Goal: Navigation & Orientation: Find specific page/section

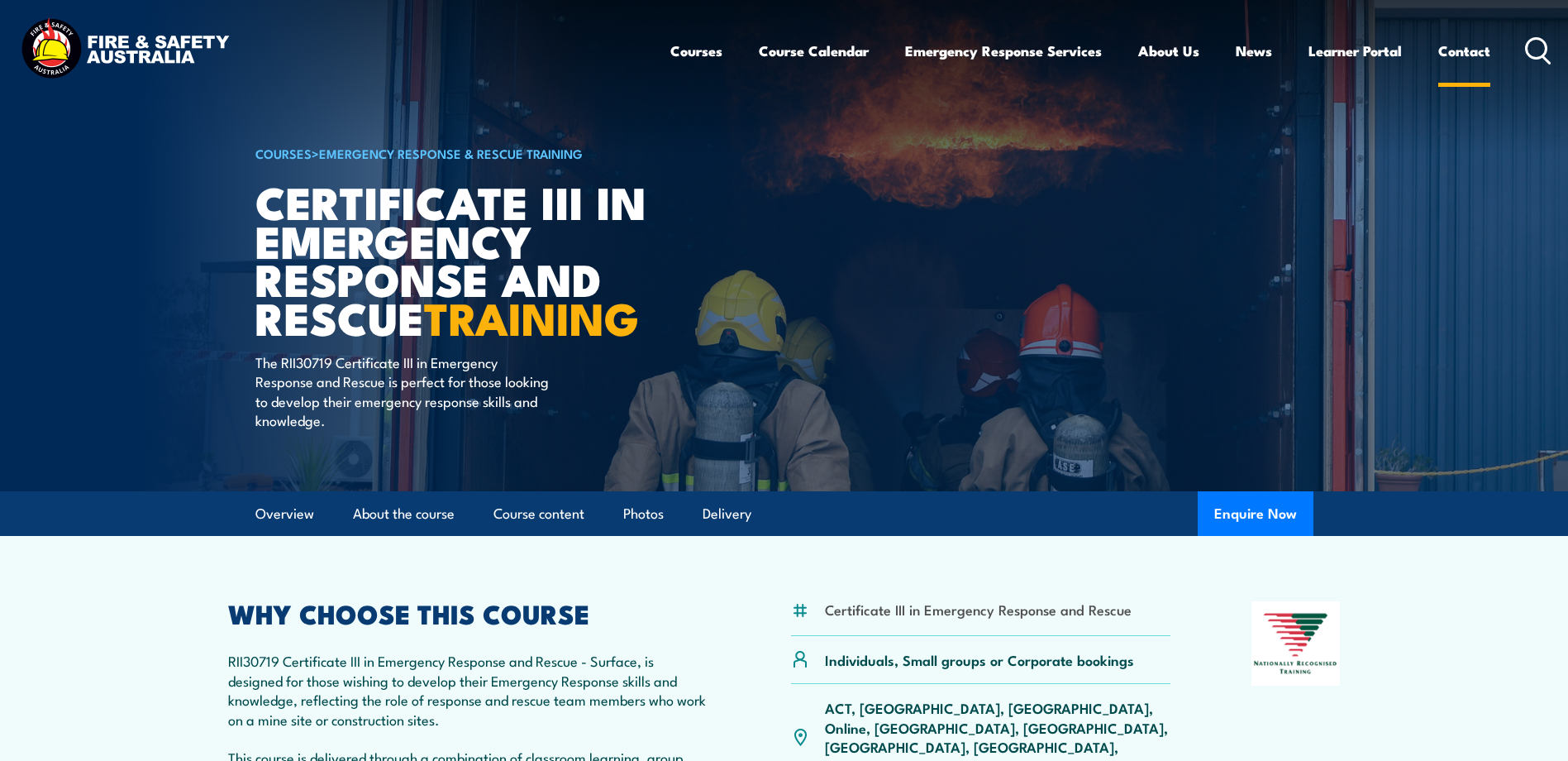
click at [1454, 45] on link "Contact" at bounding box center [1464, 51] width 52 height 44
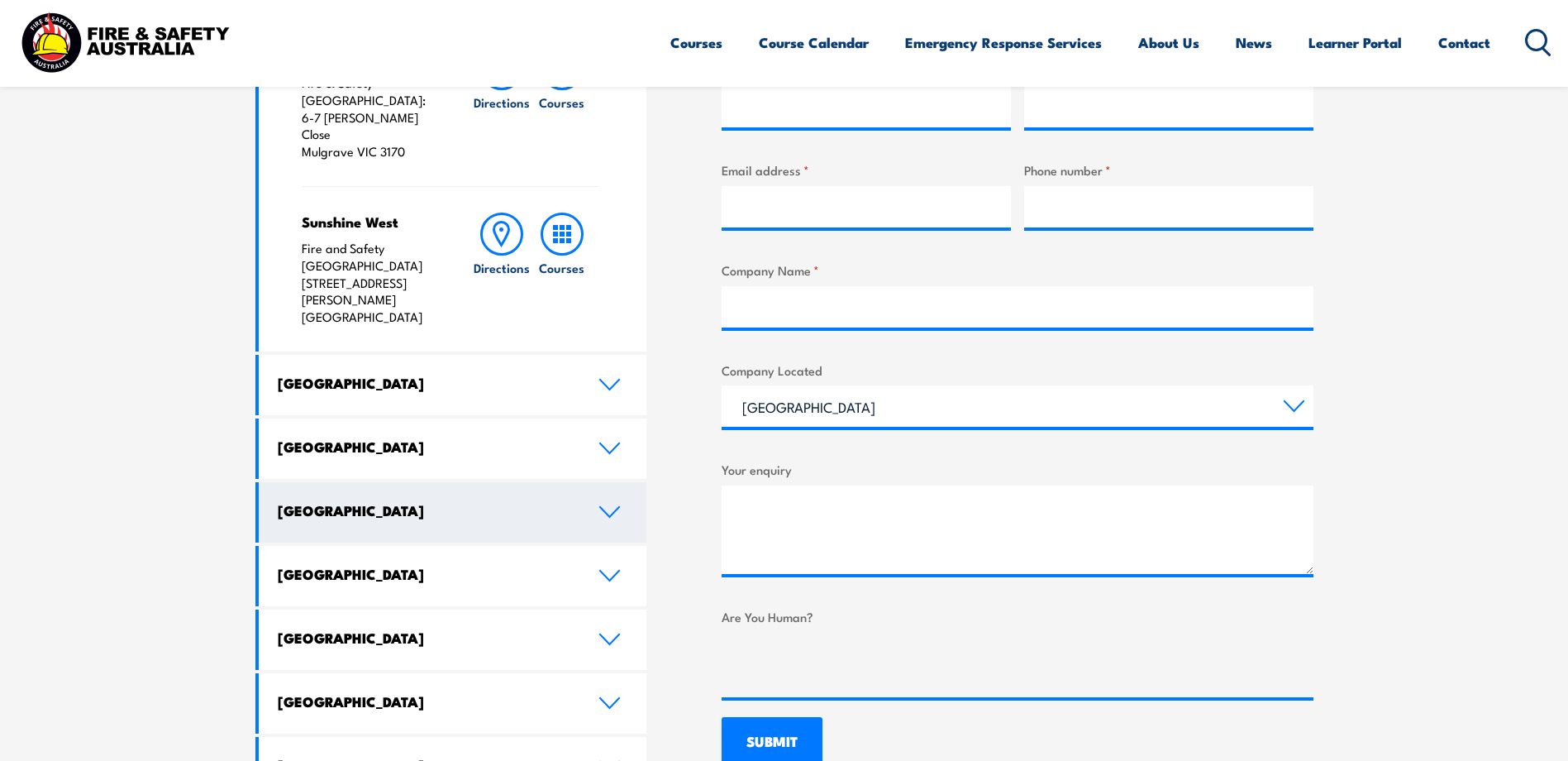
scroll to position [744, 0]
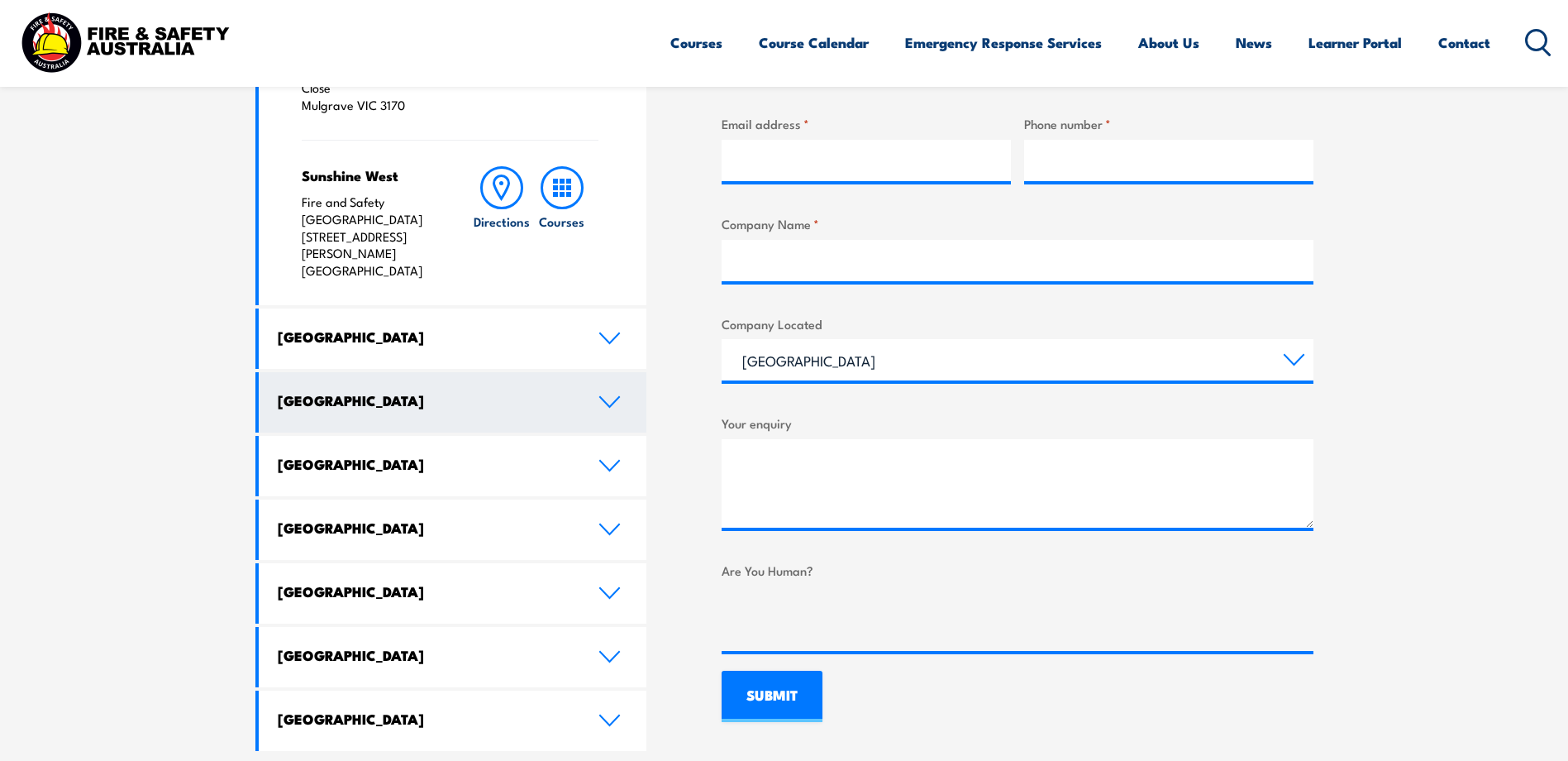
click at [604, 395] on icon at bounding box center [610, 401] width 23 height 13
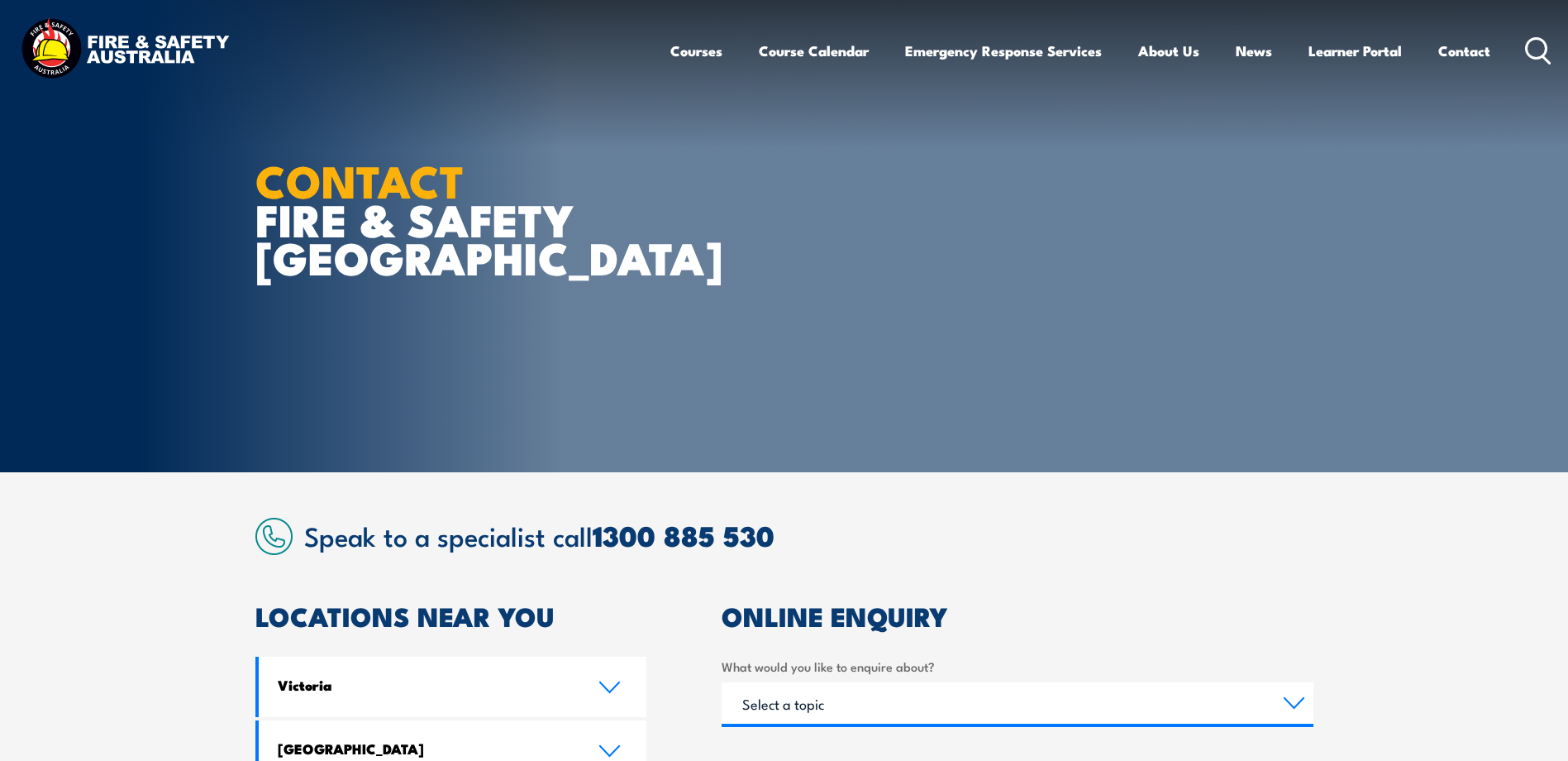
scroll to position [0, 0]
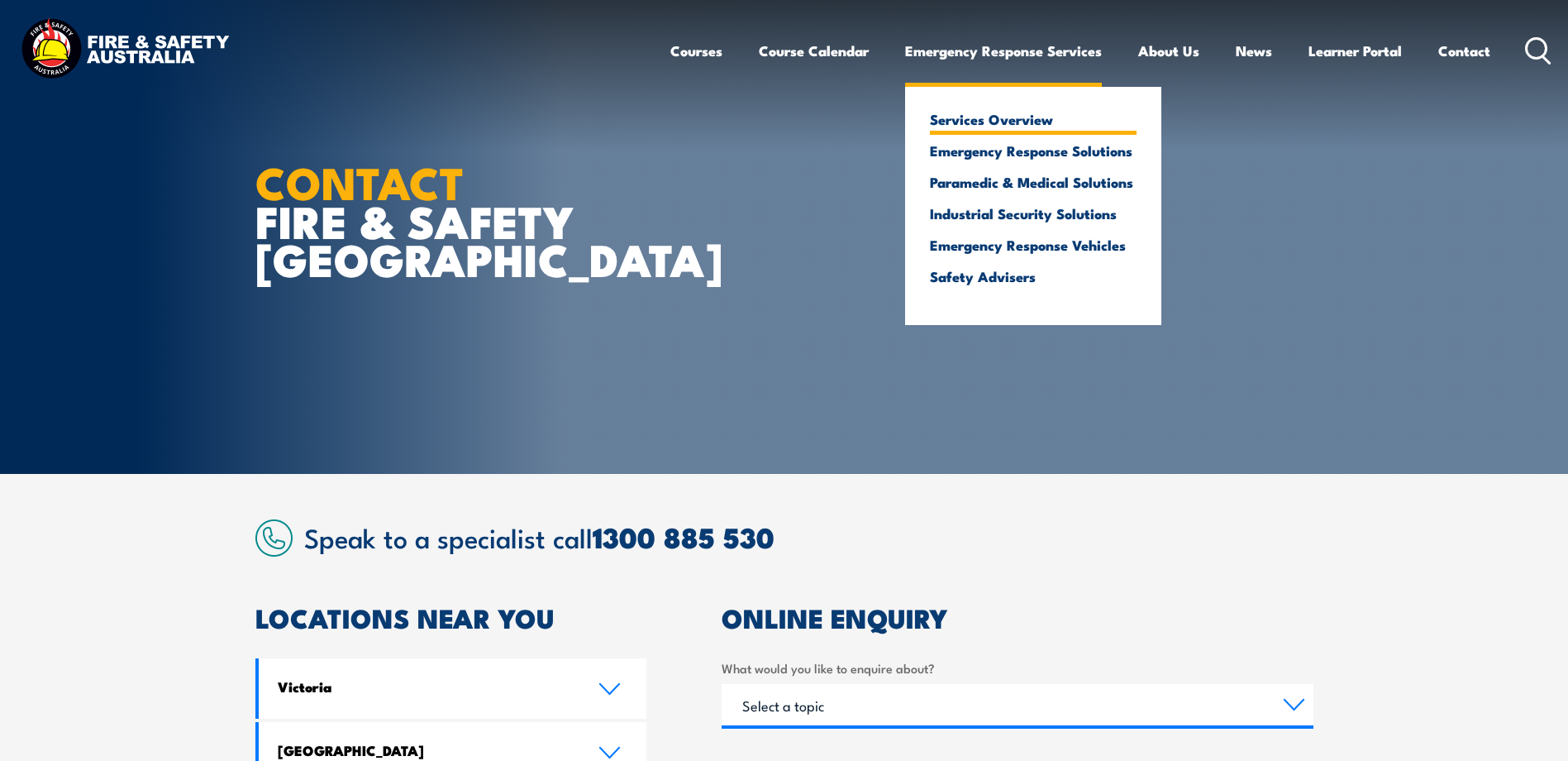
click at [979, 122] on link "Services Overview" at bounding box center [1033, 119] width 207 height 15
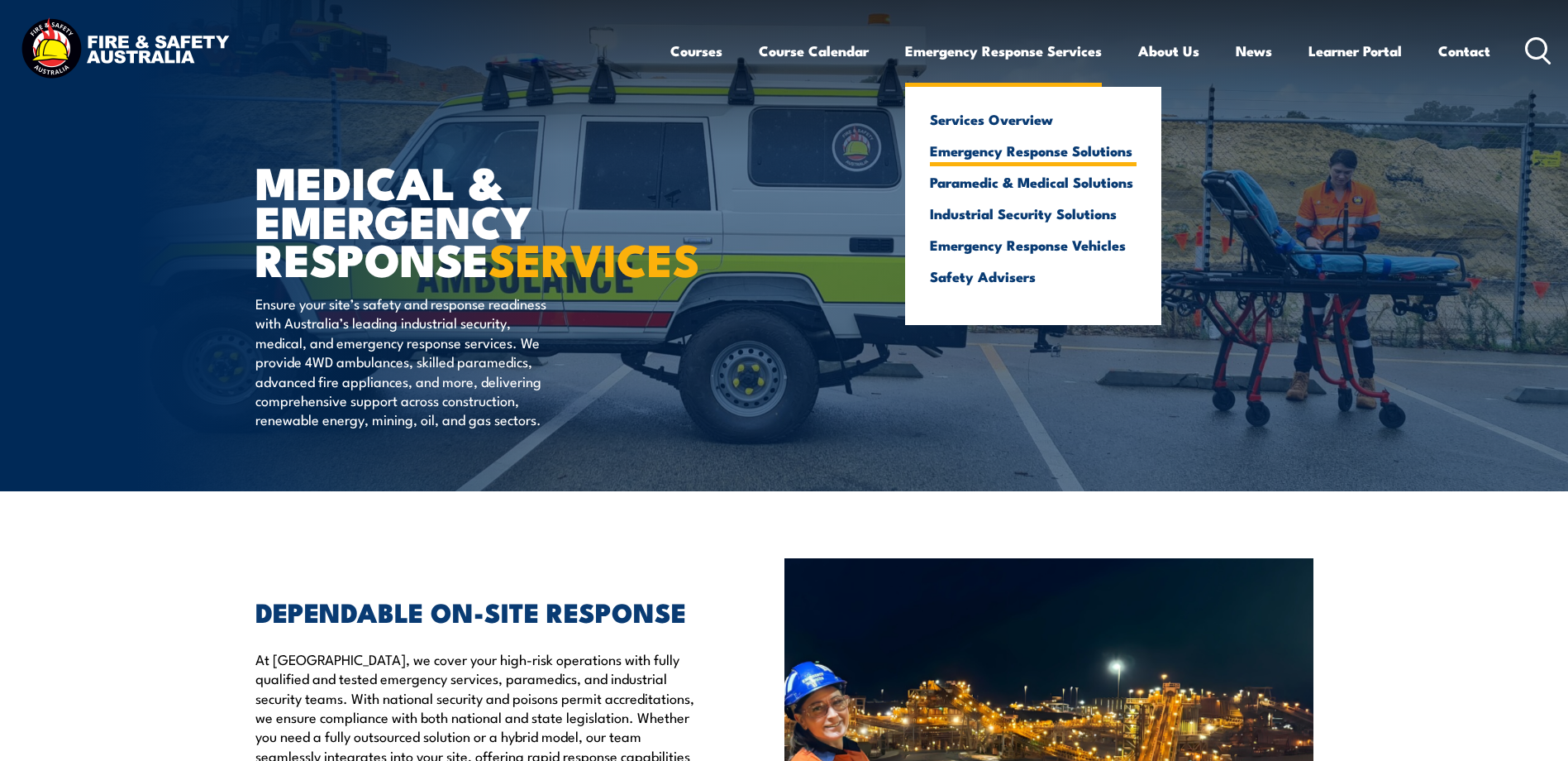
click at [970, 154] on link "Emergency Response Solutions" at bounding box center [1033, 150] width 207 height 15
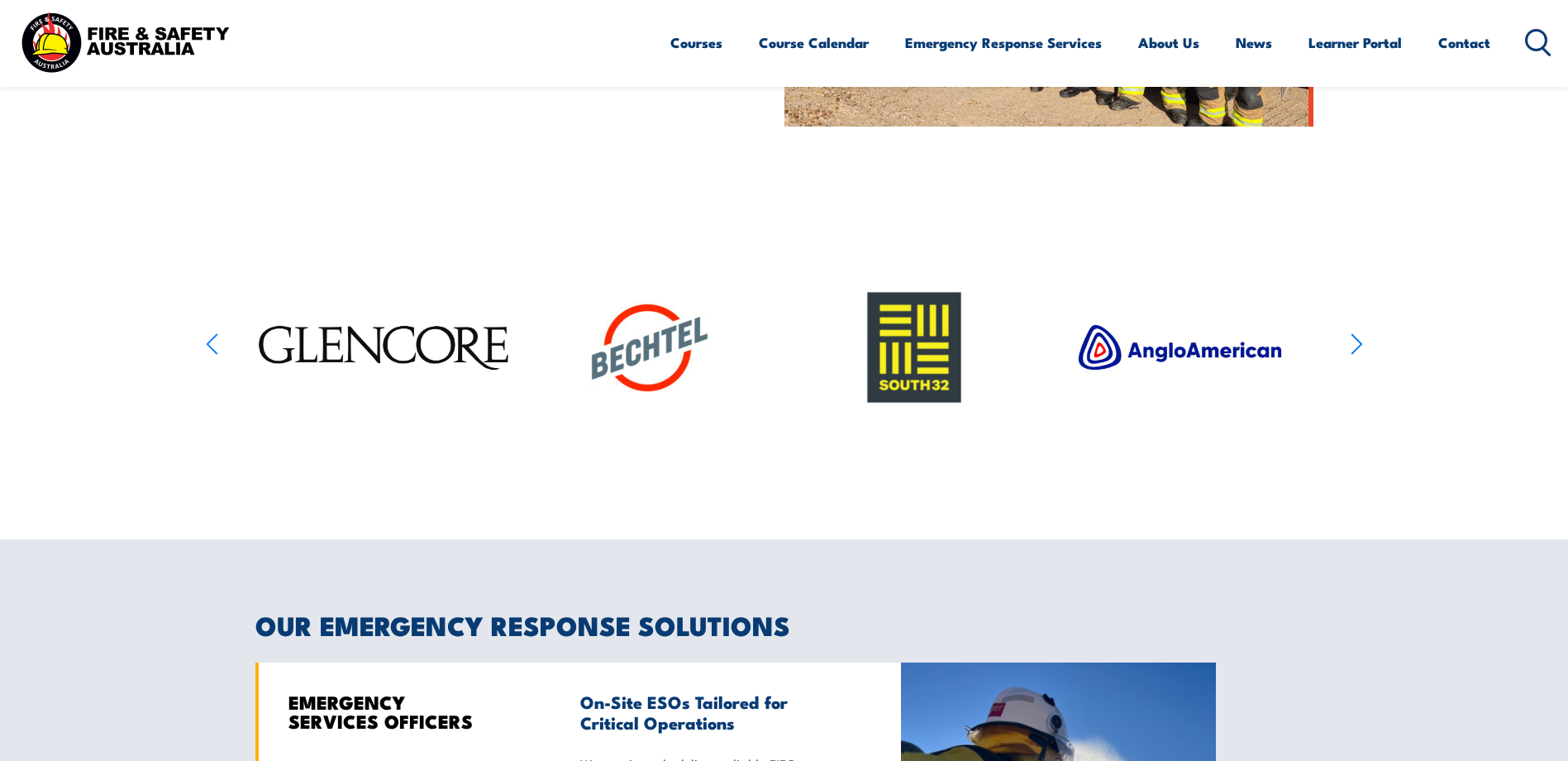
scroll to position [826, 0]
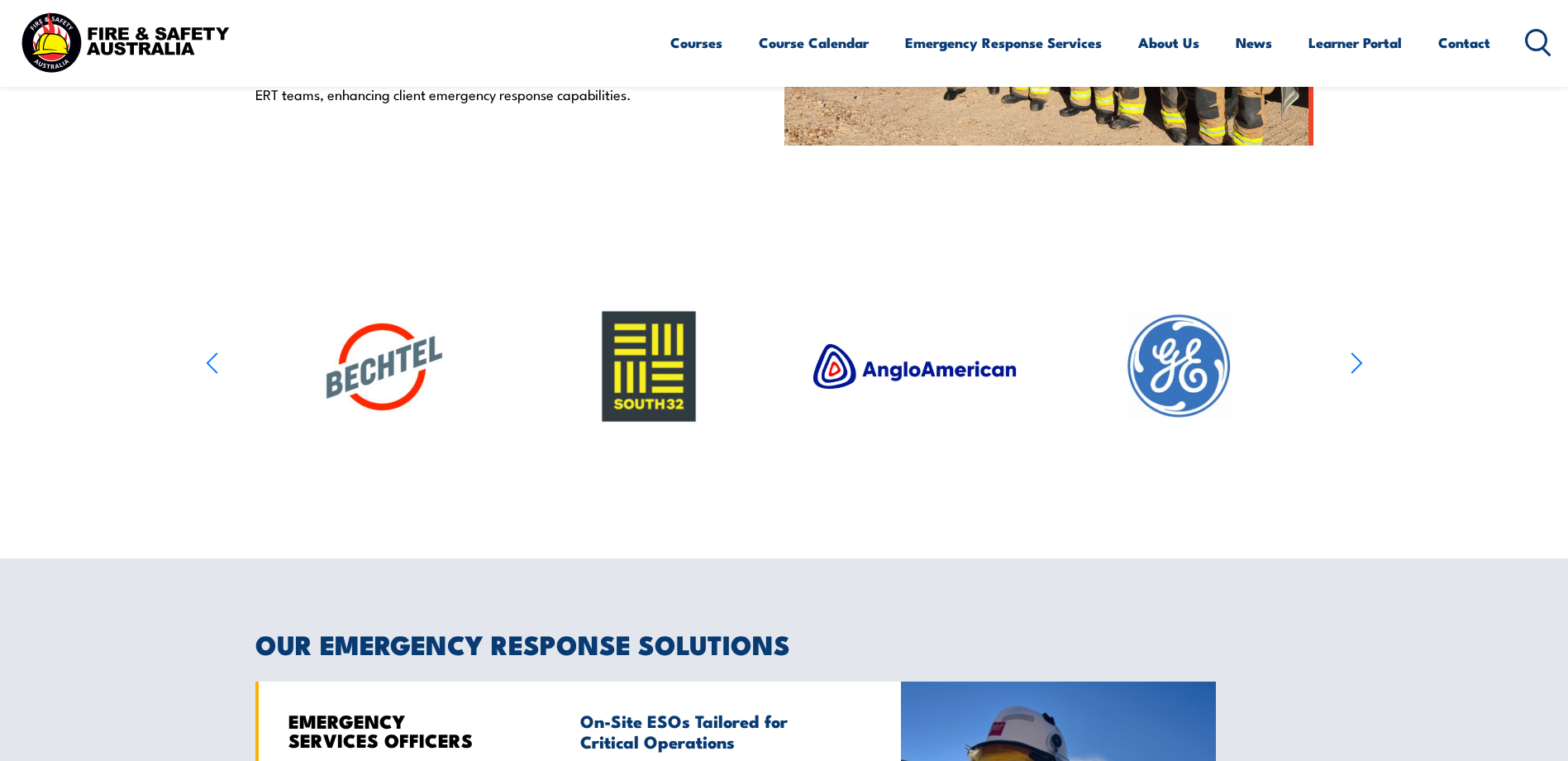
click at [1351, 374] on icon "button" at bounding box center [1357, 363] width 12 height 24
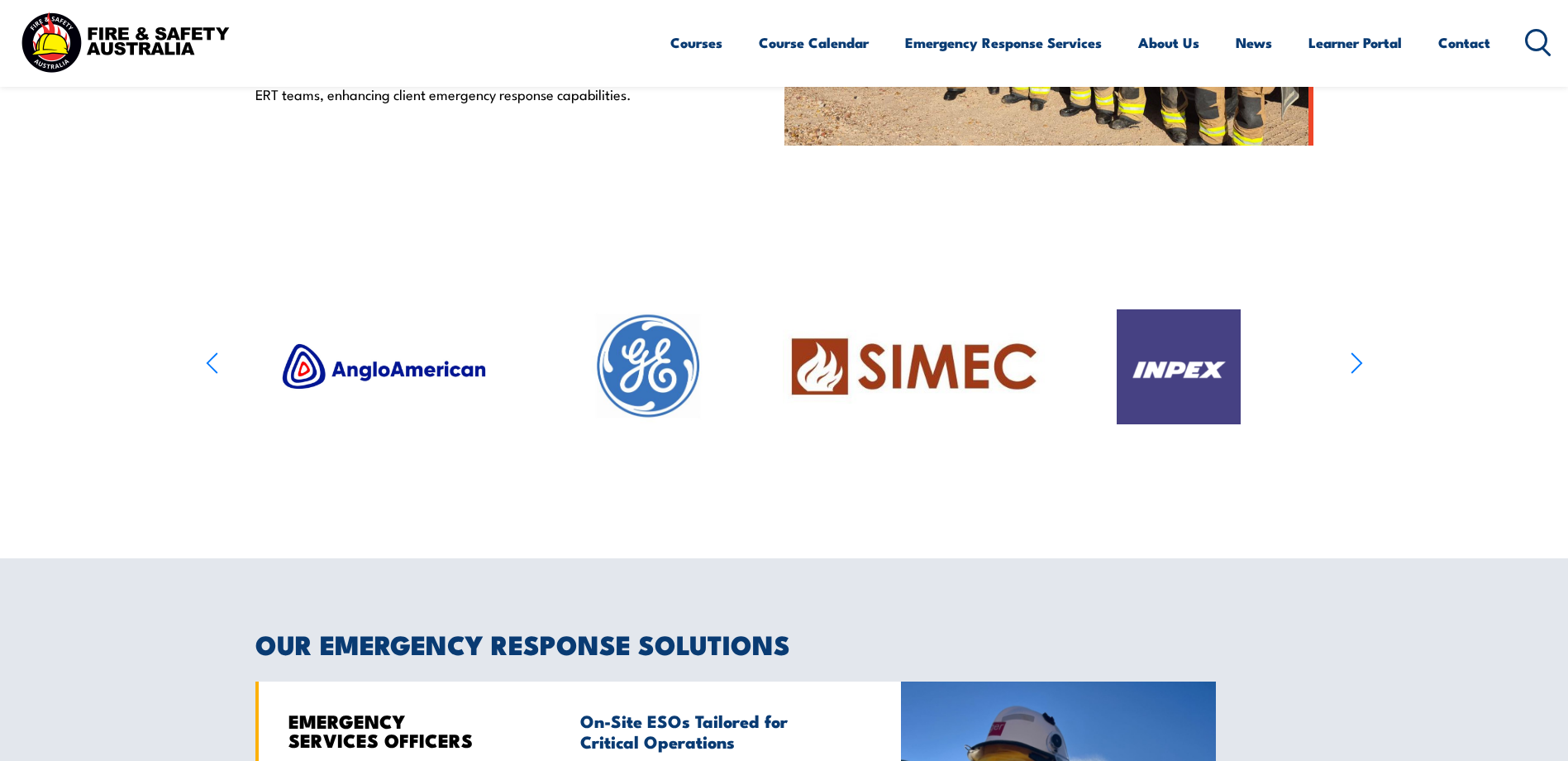
click at [1351, 374] on icon "button" at bounding box center [1357, 363] width 12 height 24
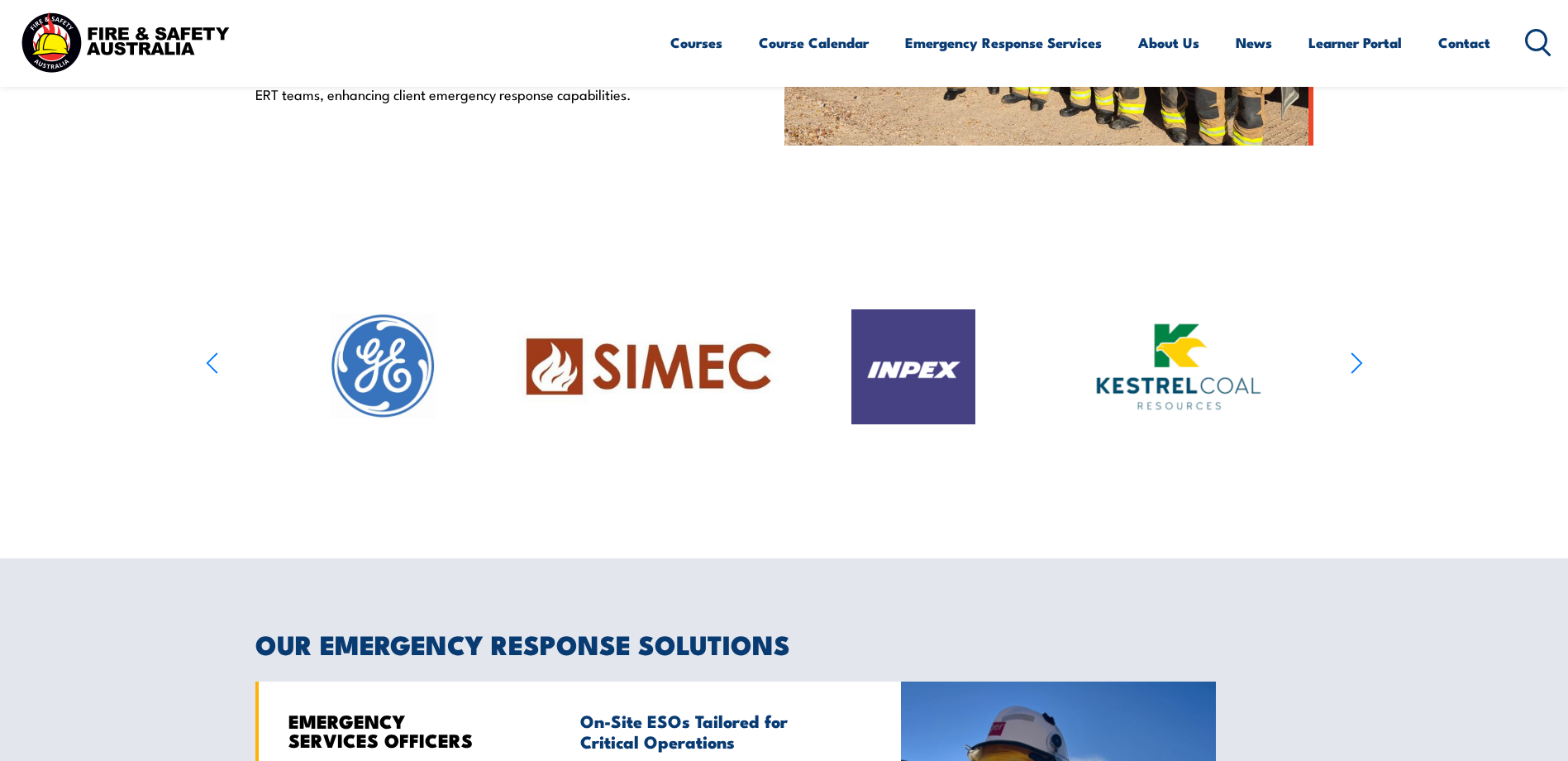
click at [1351, 374] on icon "button" at bounding box center [1357, 363] width 12 height 24
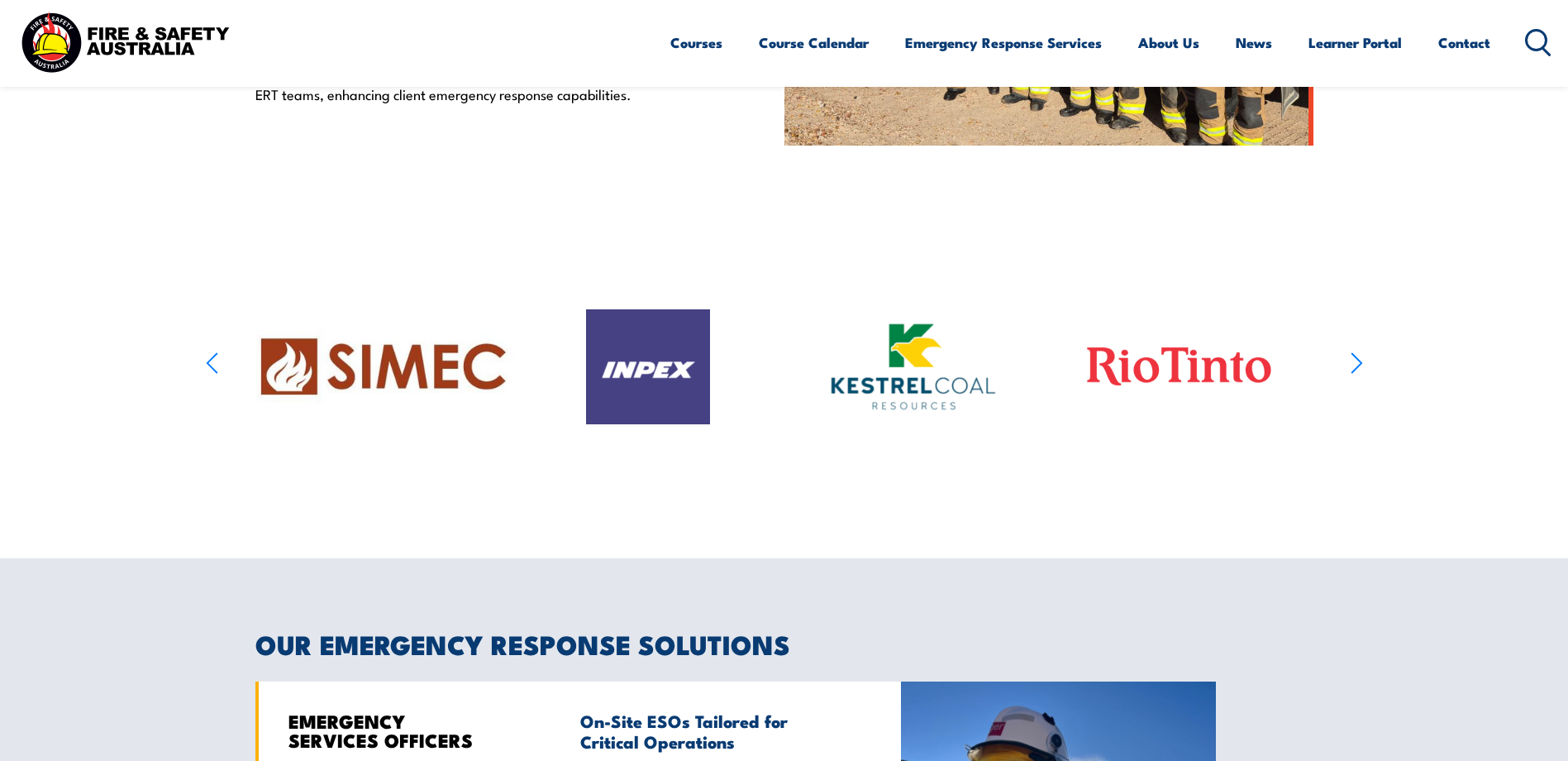
click at [1351, 374] on icon "button" at bounding box center [1357, 363] width 12 height 24
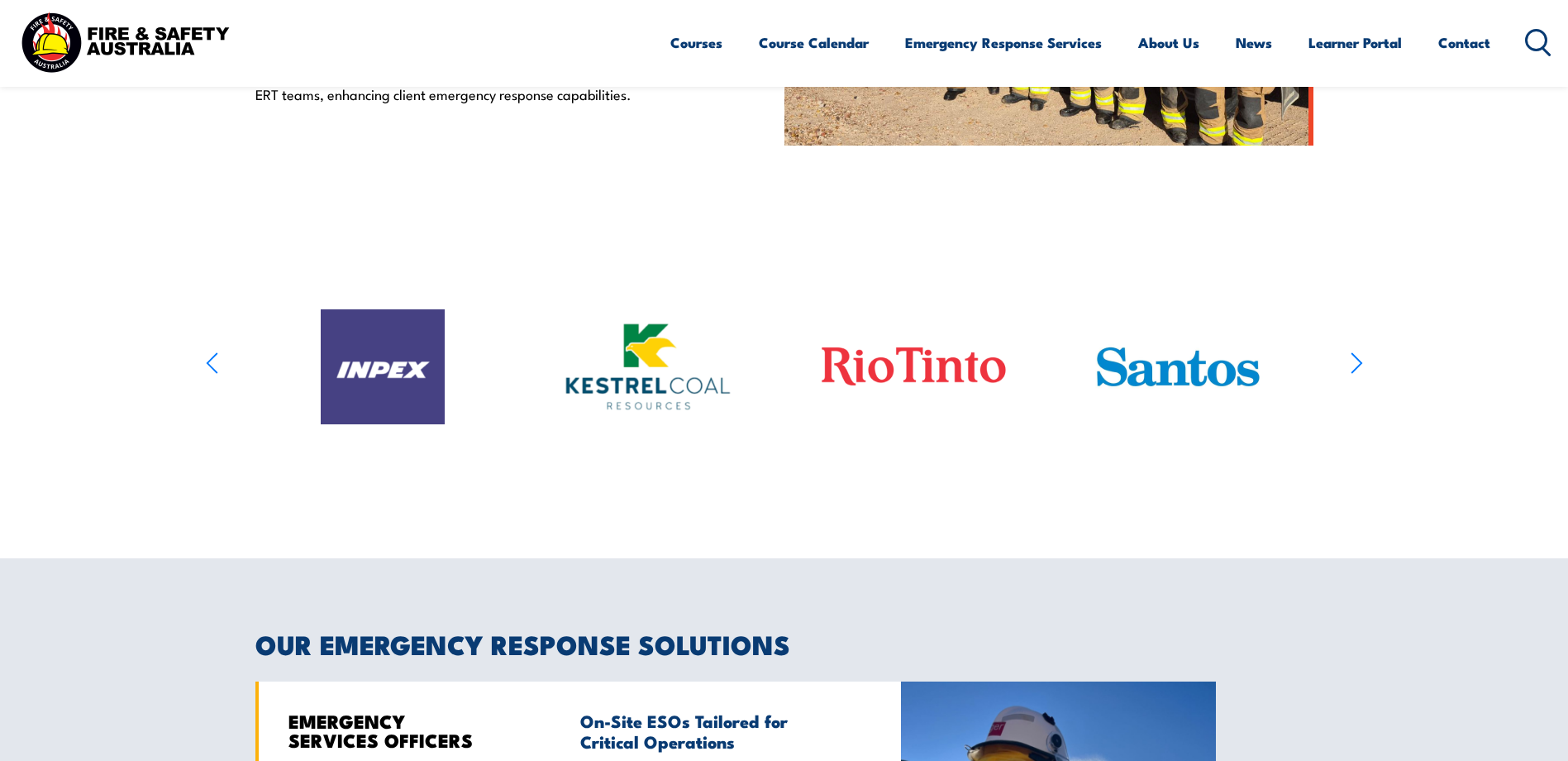
click at [1351, 374] on icon "button" at bounding box center [1357, 363] width 12 height 24
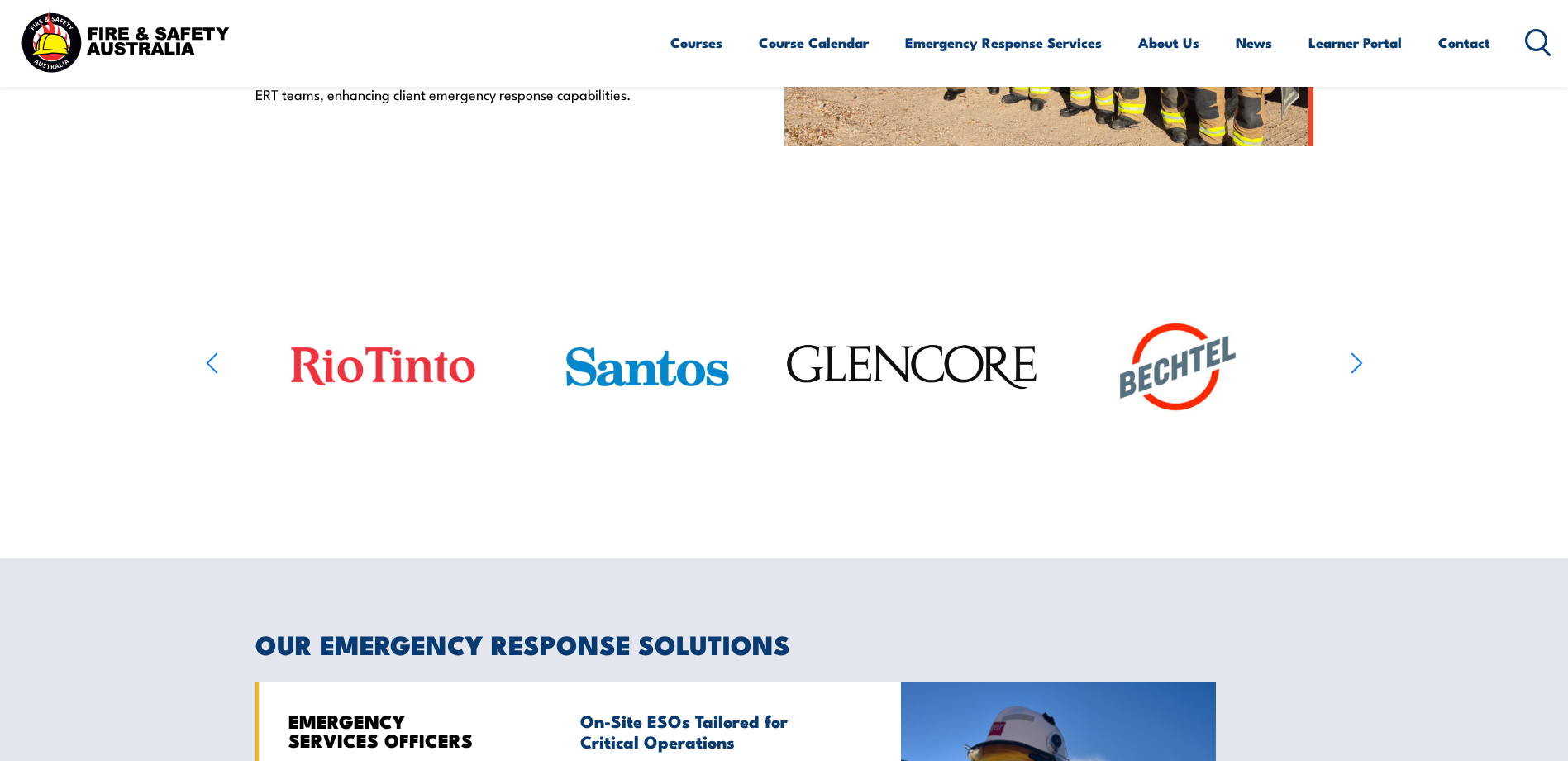
click at [1351, 374] on icon "button" at bounding box center [1357, 363] width 12 height 24
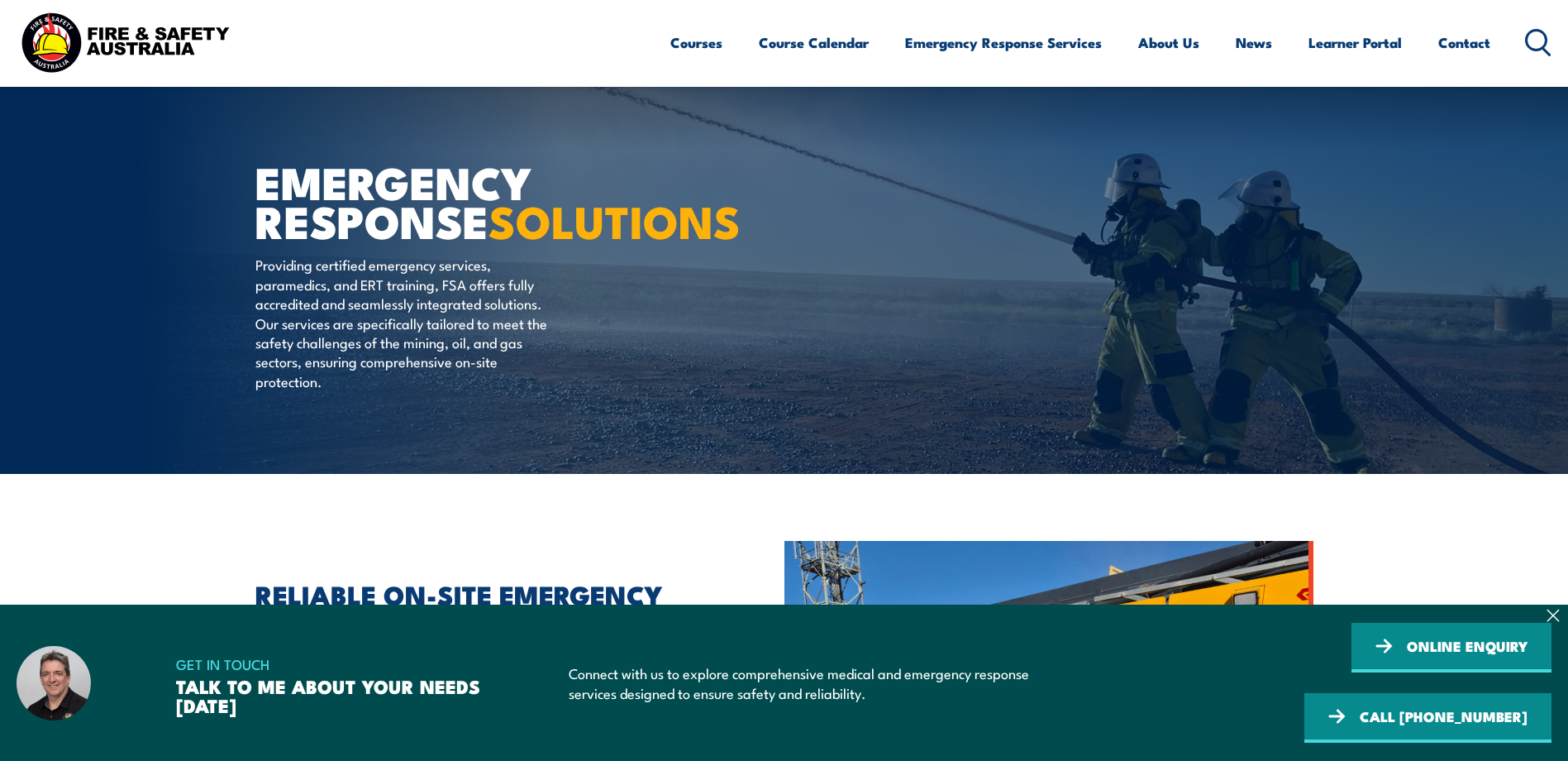
scroll to position [165, 0]
